Goal: Navigation & Orientation: Find specific page/section

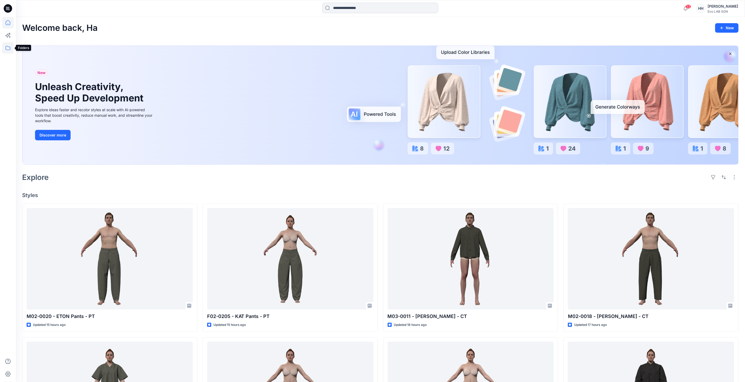
click at [7, 46] on icon at bounding box center [8, 48] width 12 height 12
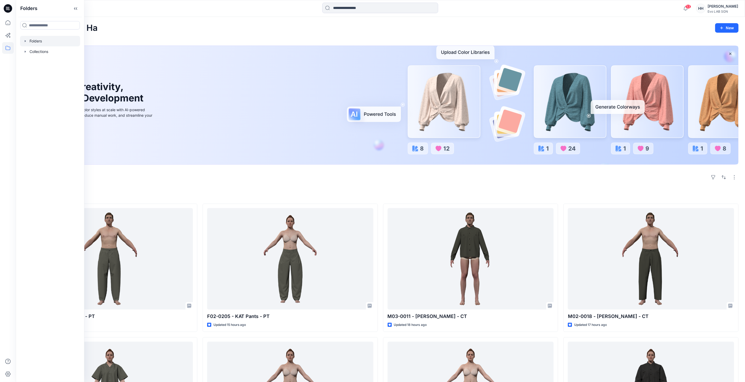
click at [42, 40] on div at bounding box center [50, 41] width 60 height 11
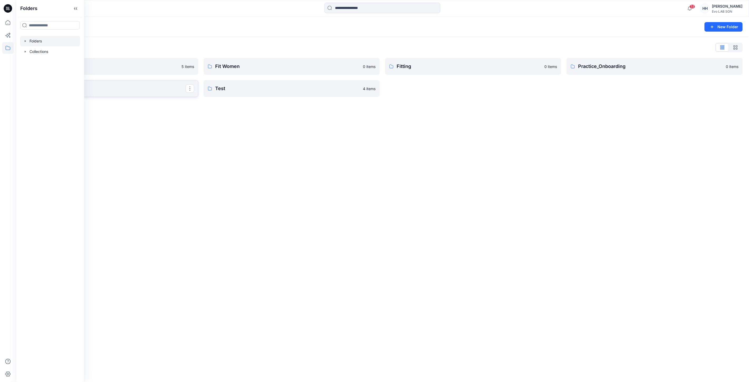
click at [138, 91] on p "S262" at bounding box center [110, 88] width 152 height 7
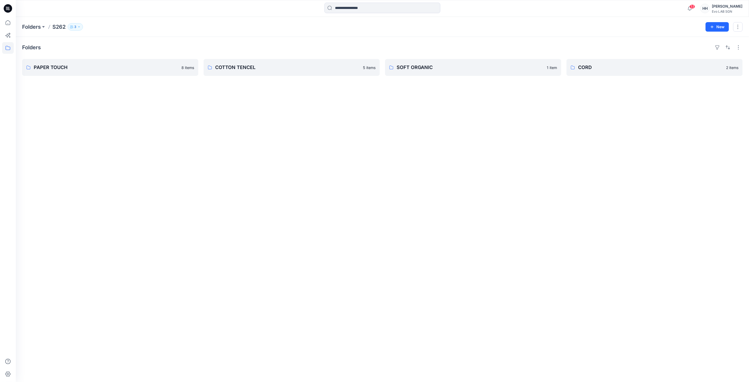
drag, startPoint x: 229, startPoint y: 87, endPoint x: 553, endPoint y: 102, distance: 324.5
click at [483, 119] on div "Folders PAPER TOUCH 8 items COTTON TENCEL 5 items SOFT ORGANIC 1 item CORD 2 it…" at bounding box center [383, 209] width 734 height 345
click at [713, 23] on button "New" at bounding box center [717, 26] width 23 height 9
click at [703, 53] on p "New Folder" at bounding box center [703, 50] width 20 height 6
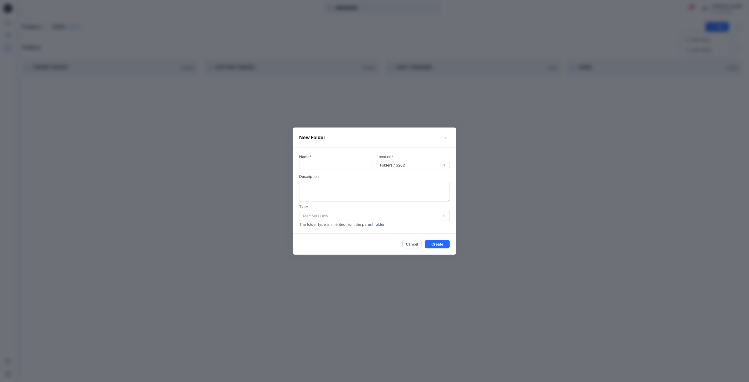
click at [333, 165] on input "text" at bounding box center [335, 165] width 73 height 8
type input "*"
type input "**********"
click at [435, 239] on footer "Cancel Create" at bounding box center [374, 244] width 163 height 21
click at [436, 242] on button "Create" at bounding box center [437, 244] width 25 height 8
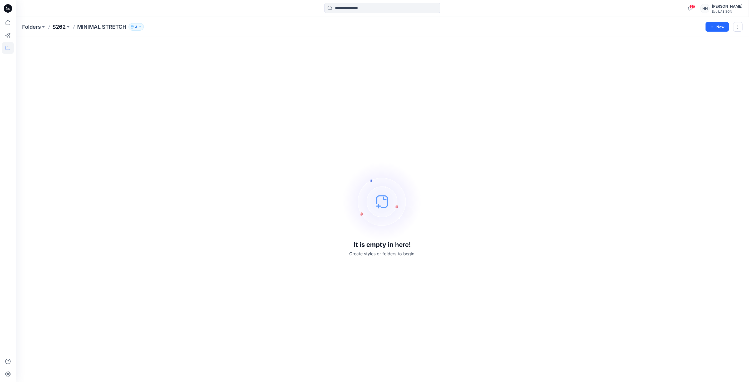
click at [56, 28] on p "S262" at bounding box center [58, 26] width 13 height 7
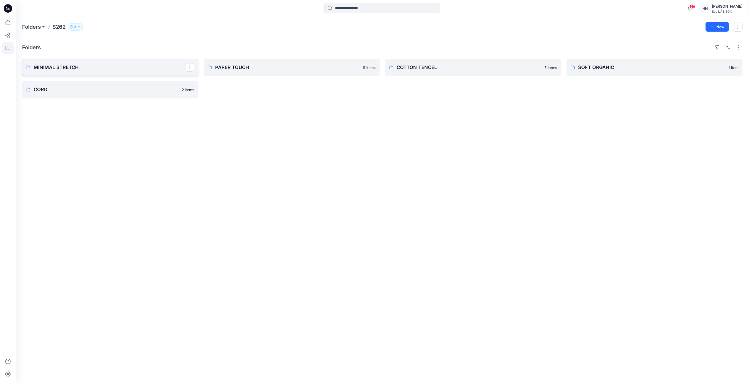
click at [81, 64] on p "MINIMAL STRETCH" at bounding box center [110, 67] width 152 height 7
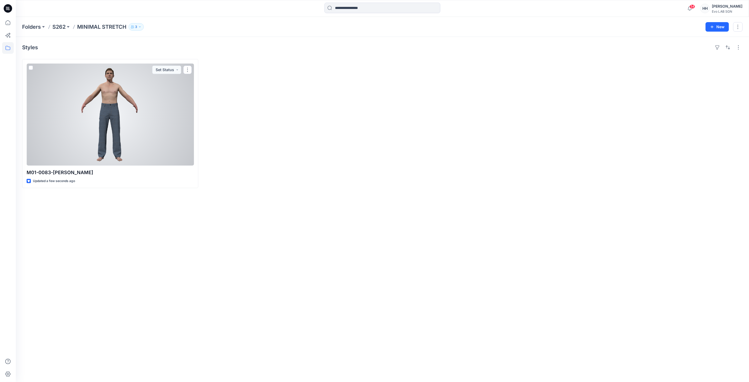
click at [108, 101] on div at bounding box center [110, 115] width 167 height 102
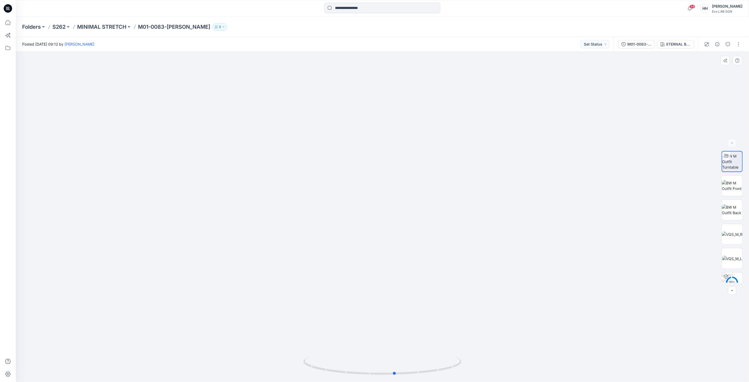
drag, startPoint x: 384, startPoint y: 374, endPoint x: 562, endPoint y: 368, distance: 178.5
click at [562, 368] on div at bounding box center [383, 217] width 734 height 330
drag, startPoint x: 508, startPoint y: 312, endPoint x: 487, endPoint y: 145, distance: 168.4
drag, startPoint x: 494, startPoint y: 197, endPoint x: 492, endPoint y: 219, distance: 22.5
drag, startPoint x: 489, startPoint y: 237, endPoint x: 482, endPoint y: 204, distance: 34.2
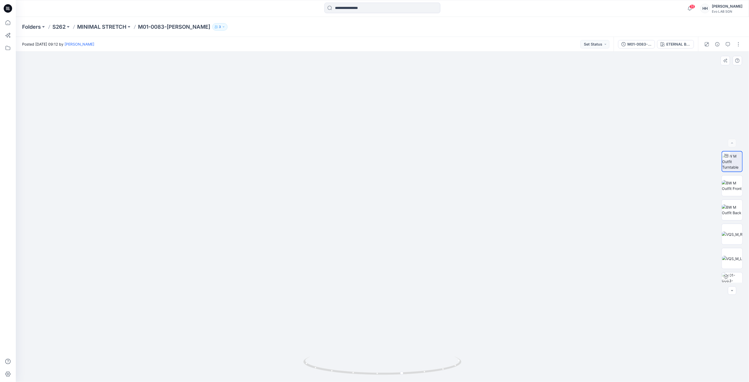
click at [153, 155] on div at bounding box center [383, 217] width 734 height 330
click at [57, 24] on p "S262" at bounding box center [58, 26] width 13 height 7
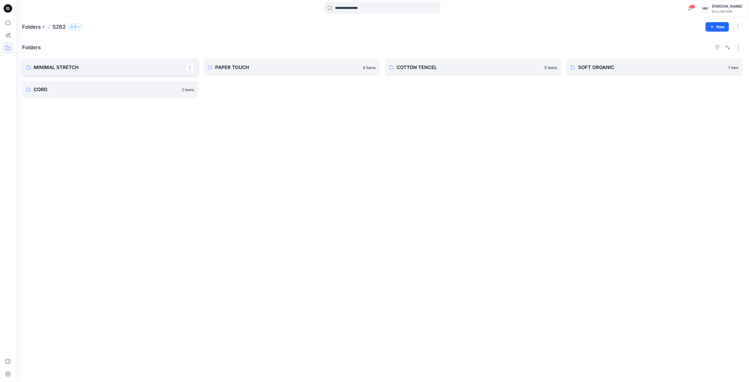
click at [159, 69] on p "MINIMAL STRETCH" at bounding box center [110, 67] width 152 height 7
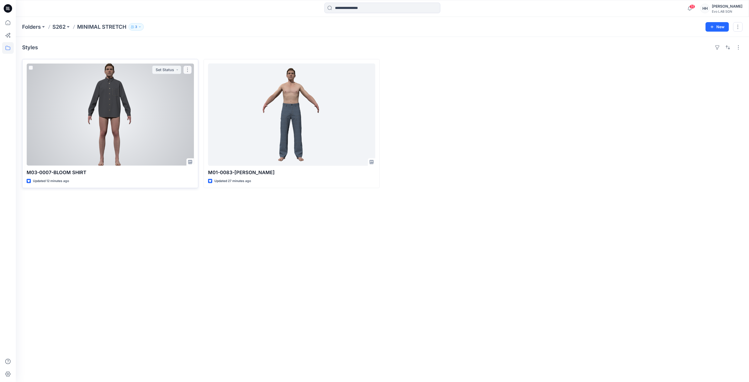
click at [113, 117] on div at bounding box center [110, 115] width 167 height 102
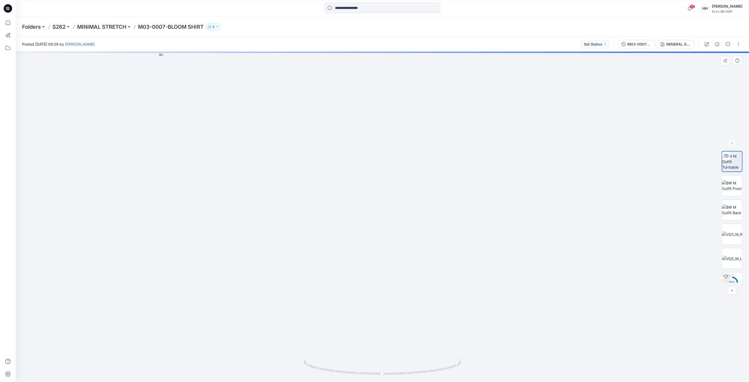
drag, startPoint x: 455, startPoint y: 86, endPoint x: 472, endPoint y: 215, distance: 130.8
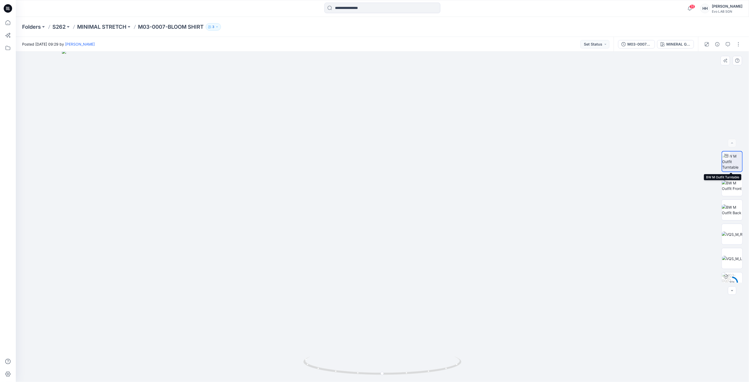
click at [733, 164] on img at bounding box center [733, 161] width 20 height 17
drag, startPoint x: 416, startPoint y: 363, endPoint x: 404, endPoint y: 368, distance: 12.6
click at [418, 364] on icon at bounding box center [383, 367] width 159 height 20
drag, startPoint x: 412, startPoint y: 232, endPoint x: 408, endPoint y: 193, distance: 40.1
drag, startPoint x: 403, startPoint y: 212, endPoint x: 398, endPoint y: 320, distance: 108.7
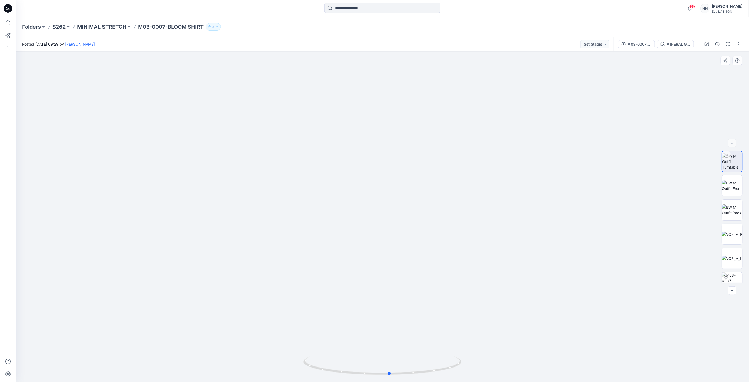
drag, startPoint x: 412, startPoint y: 372, endPoint x: 551, endPoint y: 376, distance: 139.2
click at [551, 376] on div at bounding box center [383, 217] width 734 height 330
click at [110, 27] on p "MINIMAL STRETCH" at bounding box center [101, 26] width 49 height 7
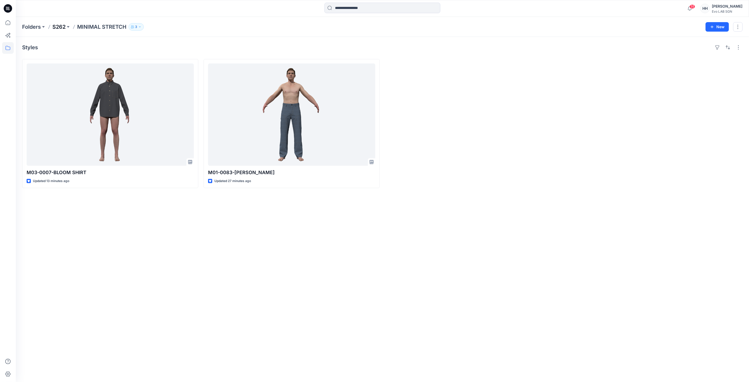
click at [60, 26] on p "S262" at bounding box center [58, 26] width 13 height 7
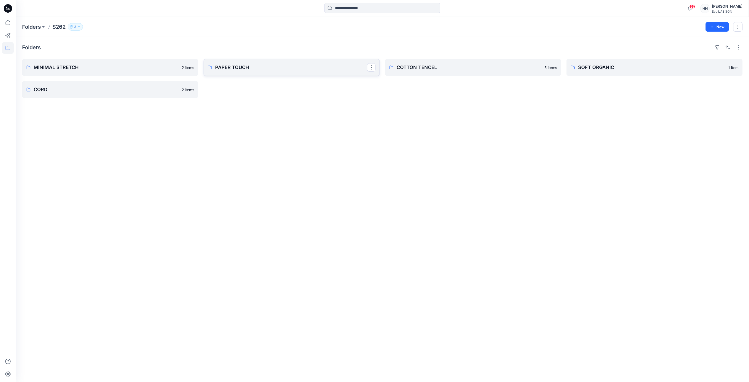
click at [226, 66] on p "PAPER TOUCH" at bounding box center [291, 67] width 152 height 7
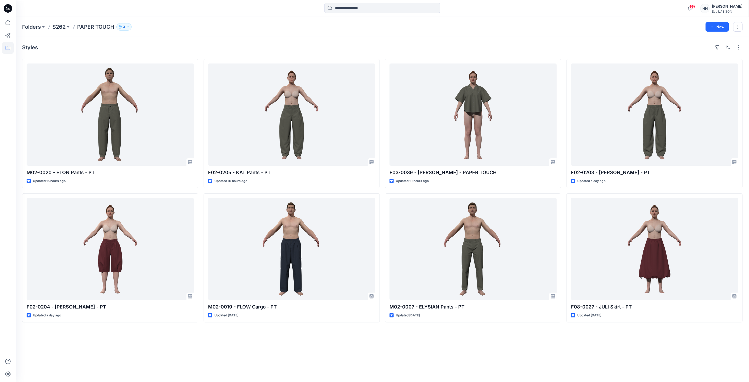
click at [272, 339] on div "Styles M02-0020 - ETON Pants - PT Updated 15 hours ago F02-0204 - [PERSON_NAME]…" at bounding box center [383, 209] width 734 height 345
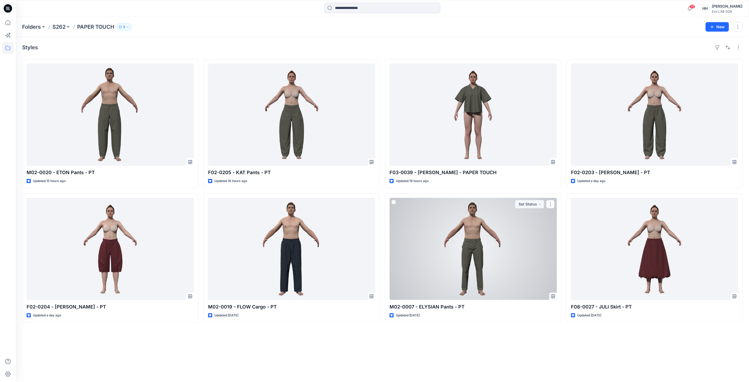
drag, startPoint x: 418, startPoint y: 310, endPoint x: 411, endPoint y: 289, distance: 22.5
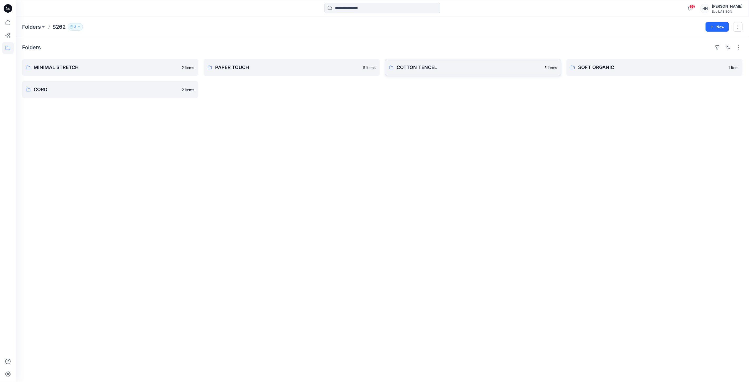
click at [453, 64] on p "COTTON TENCEL" at bounding box center [469, 67] width 145 height 7
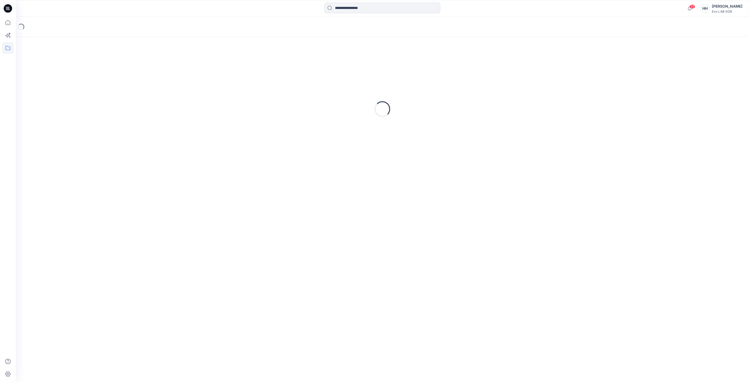
click at [453, 64] on div "Loading..." at bounding box center [382, 109] width 721 height 132
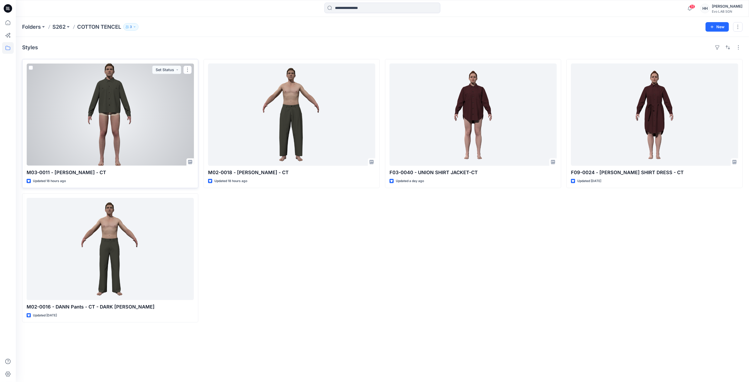
click at [146, 133] on div at bounding box center [110, 115] width 167 height 102
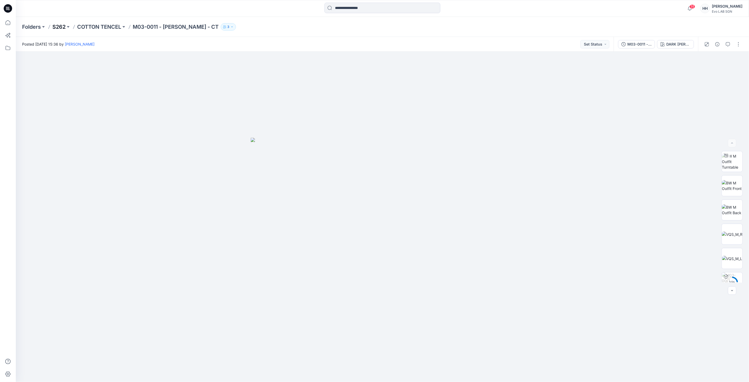
click at [62, 25] on p "S262" at bounding box center [58, 26] width 13 height 7
